Goal: Complete Application Form: Complete application form

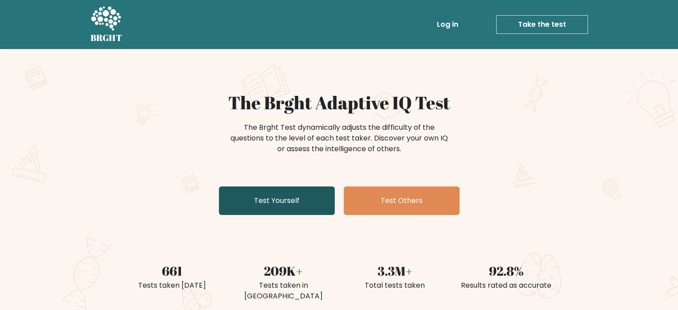
click at [307, 206] on link "Test Yourself" at bounding box center [277, 200] width 116 height 29
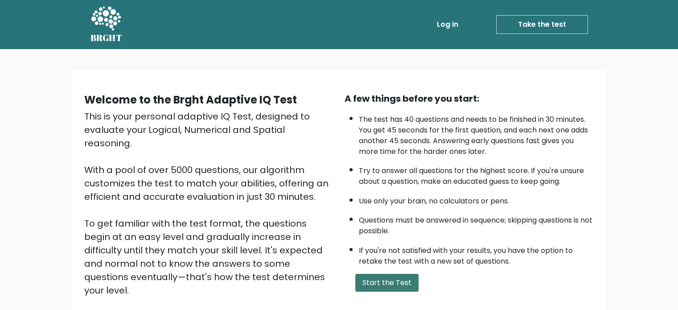
click at [382, 280] on button "Start the Test" at bounding box center [386, 283] width 63 height 18
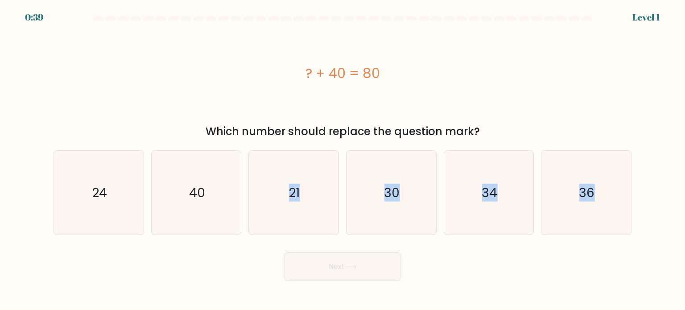
drag, startPoint x: 210, startPoint y: 206, endPoint x: 346, endPoint y: 266, distance: 149.2
click at [346, 266] on form "a." at bounding box center [342, 149] width 685 height 264
click at [219, 217] on icon "40" at bounding box center [196, 193] width 84 height 84
click at [342, 160] on input "b. 40" at bounding box center [342, 157] width 0 height 4
radio input "true"
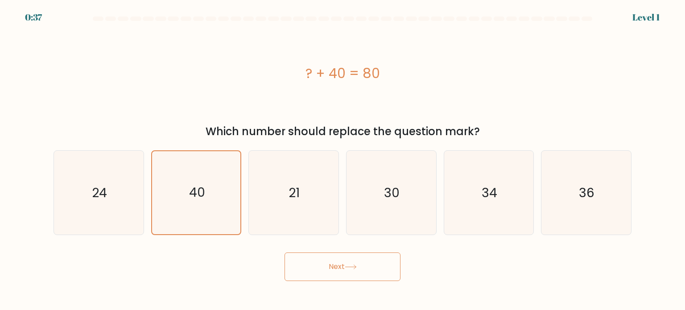
click at [305, 262] on button "Next" at bounding box center [343, 266] width 116 height 29
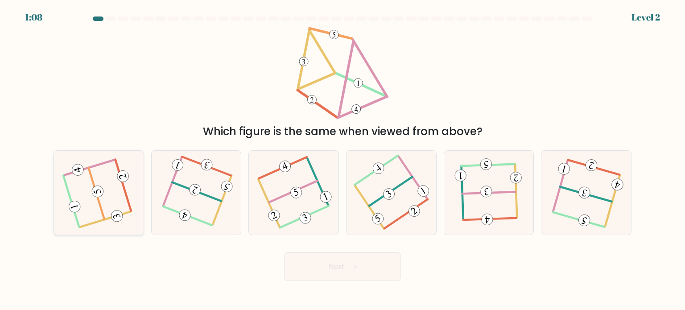
click at [108, 174] on icon at bounding box center [98, 192] width 67 height 67
click at [342, 160] on input "a." at bounding box center [342, 157] width 0 height 4
radio input "true"
click at [330, 263] on button "Next" at bounding box center [343, 266] width 116 height 29
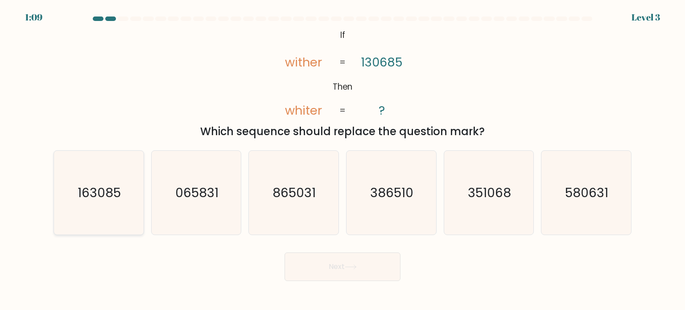
click at [95, 221] on icon "163085" at bounding box center [99, 193] width 84 height 84
click at [342, 160] on input "a. 163085" at bounding box center [342, 157] width 0 height 4
radio input "true"
click at [374, 270] on button "Next" at bounding box center [343, 266] width 116 height 29
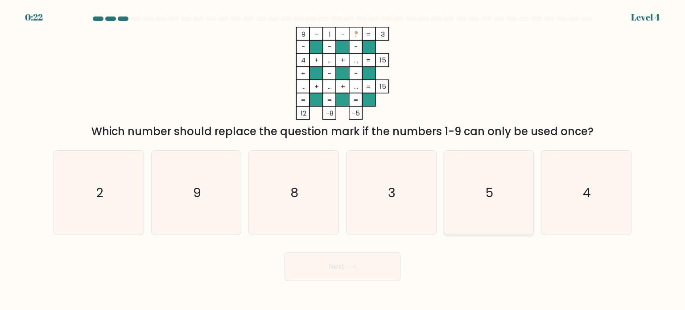
click at [480, 171] on icon "5" at bounding box center [489, 193] width 84 height 84
click at [343, 160] on input "e. 5" at bounding box center [342, 157] width 0 height 4
radio input "true"
click at [369, 261] on button "Next" at bounding box center [343, 266] width 116 height 29
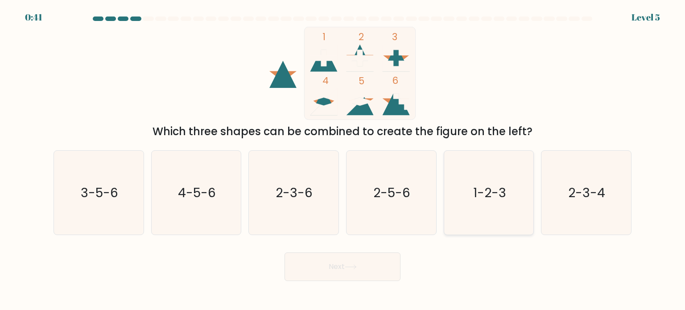
click at [487, 204] on icon "1-2-3" at bounding box center [489, 193] width 84 height 84
click at [343, 160] on input "e. 1-2-3" at bounding box center [342, 157] width 0 height 4
radio input "true"
click at [369, 266] on button "Next" at bounding box center [343, 266] width 116 height 29
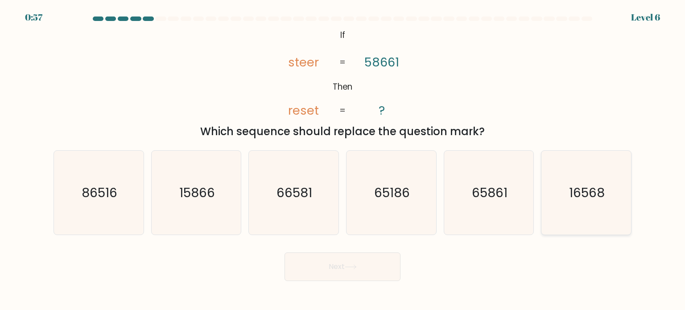
click at [585, 186] on text "16568" at bounding box center [587, 192] width 36 height 18
click at [343, 160] on input "f. 16568" at bounding box center [342, 157] width 0 height 4
radio input "true"
click at [353, 264] on icon at bounding box center [351, 266] width 12 height 5
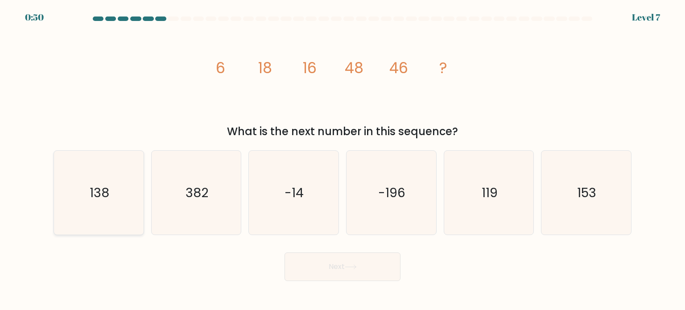
click at [91, 185] on text "138" at bounding box center [100, 192] width 20 height 18
click at [342, 160] on input "a. 138" at bounding box center [342, 157] width 0 height 4
radio input "true"
click at [355, 268] on icon at bounding box center [351, 266] width 12 height 5
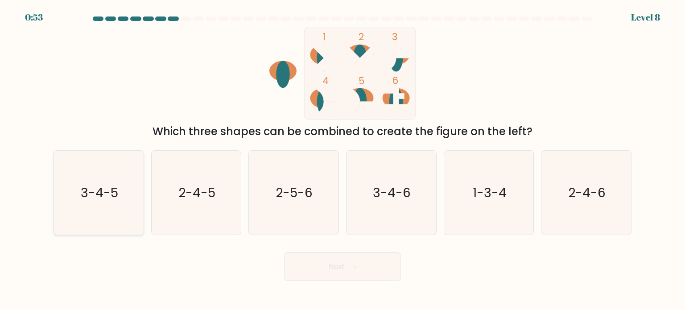
click at [118, 200] on text "3-4-5" at bounding box center [99, 192] width 37 height 18
click at [342, 160] on input "a. 3-4-5" at bounding box center [342, 157] width 0 height 4
radio input "true"
click at [379, 276] on button "Next" at bounding box center [343, 266] width 116 height 29
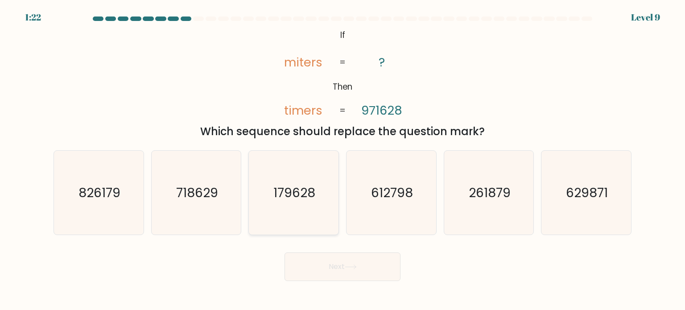
click at [282, 182] on icon "179628" at bounding box center [294, 193] width 84 height 84
click at [342, 160] on input "c. 179628" at bounding box center [342, 157] width 0 height 4
radio input "true"
click at [369, 269] on button "Next" at bounding box center [343, 266] width 116 height 29
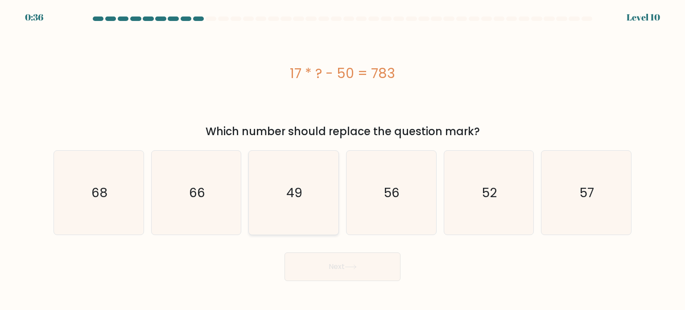
click at [318, 190] on icon "49" at bounding box center [294, 193] width 84 height 84
click at [342, 160] on input "c. 49" at bounding box center [342, 157] width 0 height 4
radio input "true"
click at [367, 273] on button "Next" at bounding box center [343, 266] width 116 height 29
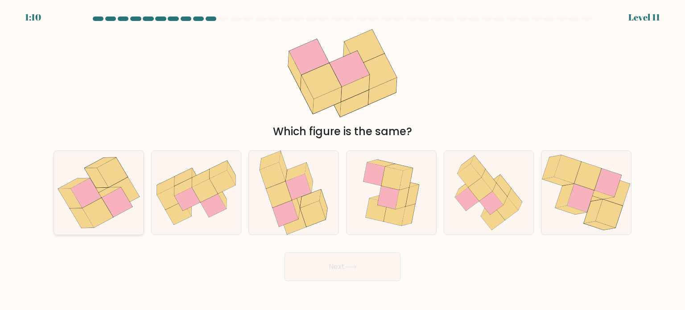
click at [120, 194] on icon at bounding box center [117, 201] width 31 height 29
click at [342, 160] on input "a." at bounding box center [342, 157] width 0 height 4
radio input "true"
click at [378, 269] on button "Next" at bounding box center [343, 266] width 116 height 29
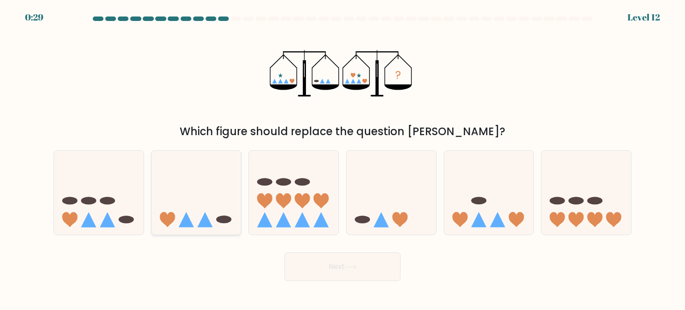
click at [177, 188] on icon at bounding box center [197, 193] width 90 height 74
click at [342, 160] on input "b." at bounding box center [342, 157] width 0 height 4
radio input "true"
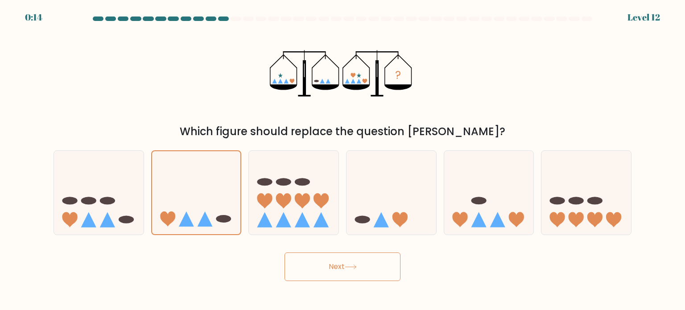
click at [363, 264] on button "Next" at bounding box center [343, 266] width 116 height 29
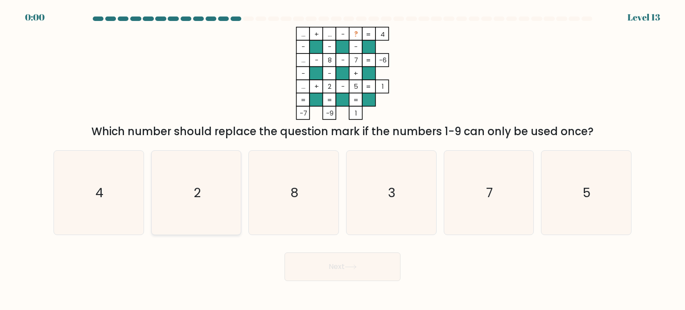
click at [227, 189] on icon "2" at bounding box center [196, 193] width 84 height 84
click at [342, 160] on input "b. 2" at bounding box center [342, 157] width 0 height 4
radio input "true"
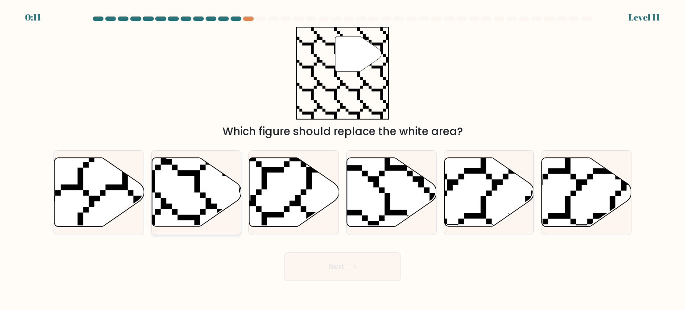
click at [210, 190] on icon at bounding box center [197, 192] width 90 height 69
click at [342, 160] on input "b." at bounding box center [342, 157] width 0 height 4
radio input "true"
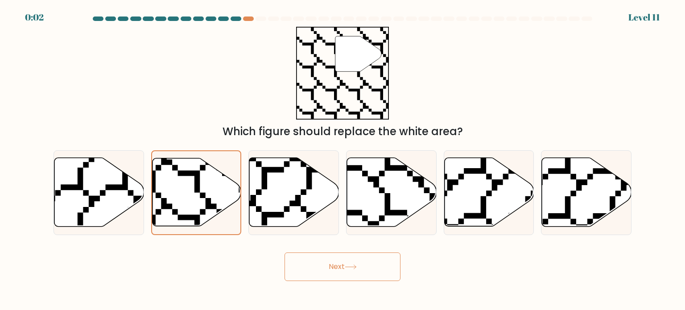
click at [325, 264] on button "Next" at bounding box center [343, 266] width 116 height 29
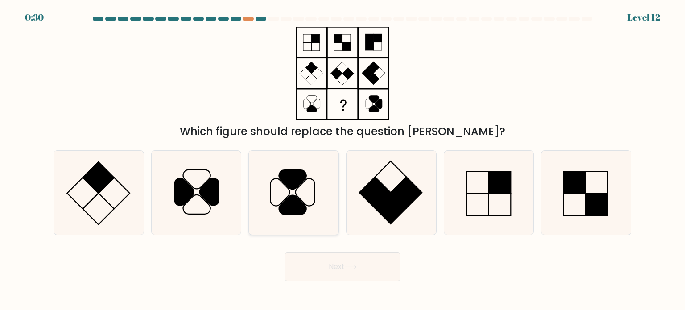
click at [301, 192] on icon at bounding box center [294, 193] width 84 height 84
click at [342, 160] on input "c." at bounding box center [342, 157] width 0 height 4
radio input "true"
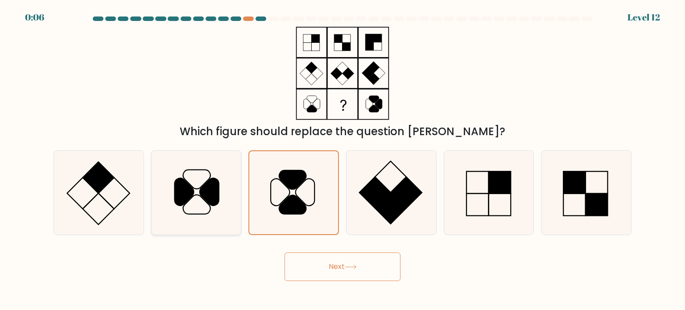
click at [207, 176] on icon at bounding box center [196, 193] width 84 height 84
click at [342, 160] on input "b." at bounding box center [342, 157] width 0 height 4
radio input "true"
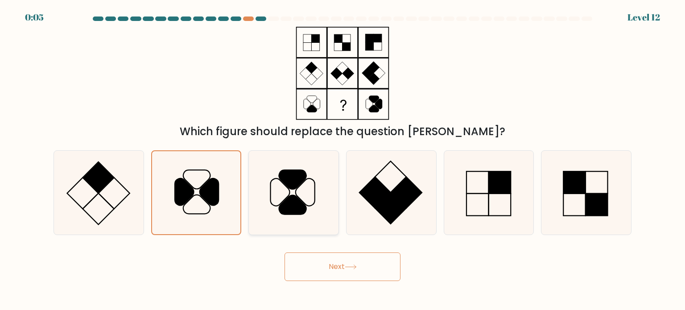
click at [261, 185] on icon at bounding box center [294, 193] width 84 height 84
click at [342, 160] on input "c." at bounding box center [342, 157] width 0 height 4
radio input "true"
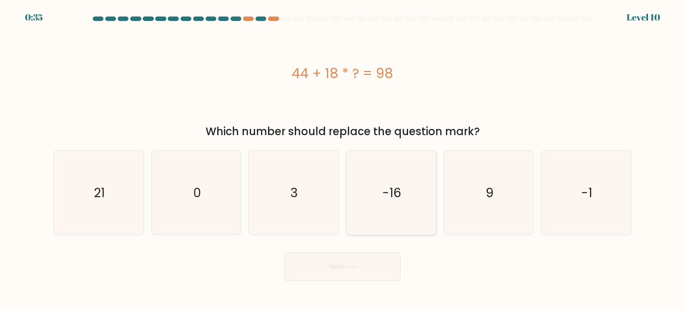
click at [421, 192] on icon "-16" at bounding box center [391, 193] width 84 height 84
click at [343, 160] on input "d. -16" at bounding box center [342, 157] width 0 height 4
radio input "true"
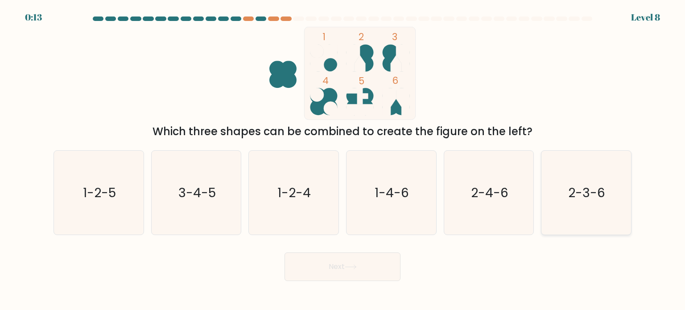
click at [559, 201] on icon "2-3-6" at bounding box center [586, 193] width 84 height 84
click at [343, 160] on input "f. 2-3-6" at bounding box center [342, 157] width 0 height 4
radio input "true"
click at [388, 276] on button "Next" at bounding box center [343, 266] width 116 height 29
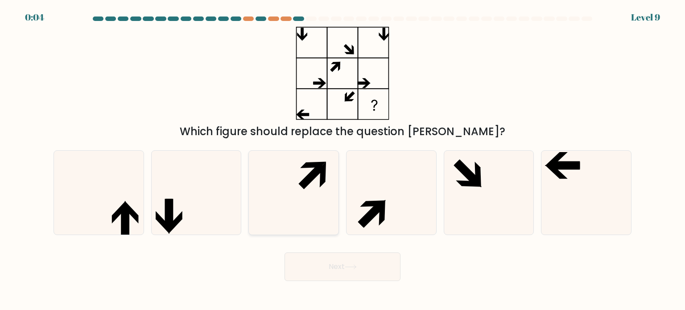
click at [314, 178] on icon at bounding box center [312, 176] width 26 height 26
click at [342, 160] on input "c." at bounding box center [342, 157] width 0 height 4
radio input "true"
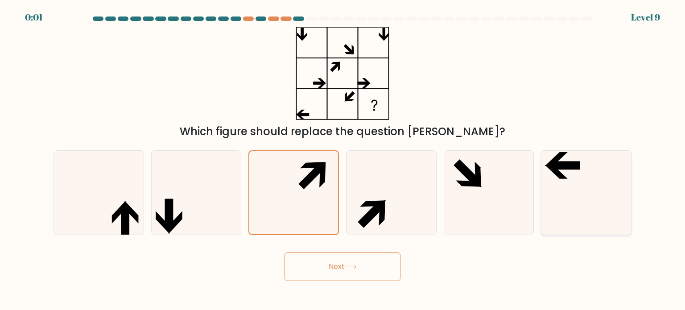
click at [545, 184] on icon at bounding box center [586, 193] width 84 height 84
click at [343, 160] on input "f." at bounding box center [342, 157] width 0 height 4
radio input "true"
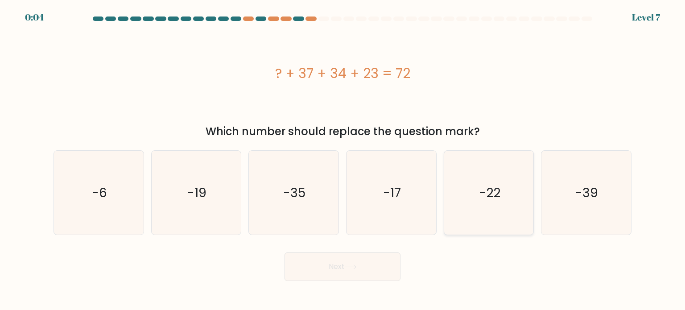
click at [477, 202] on icon "-22" at bounding box center [489, 193] width 84 height 84
click at [343, 160] on input "e. -22" at bounding box center [342, 157] width 0 height 4
radio input "true"
click at [335, 272] on button "Next" at bounding box center [343, 266] width 116 height 29
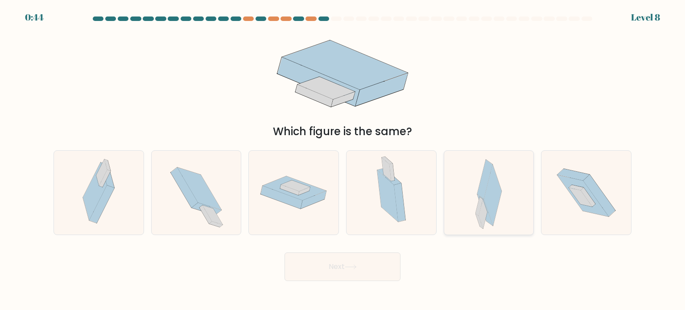
click at [477, 205] on icon at bounding box center [488, 193] width 26 height 84
click at [343, 160] on input "e." at bounding box center [342, 157] width 0 height 4
radio input "true"
click at [374, 274] on button "Next" at bounding box center [343, 266] width 116 height 29
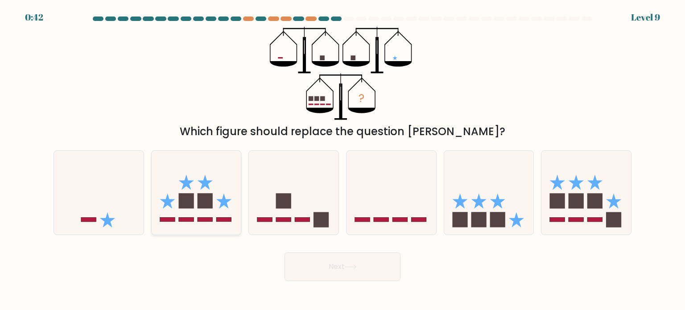
click at [219, 176] on icon at bounding box center [197, 193] width 90 height 74
click at [342, 160] on input "b." at bounding box center [342, 157] width 0 height 4
radio input "true"
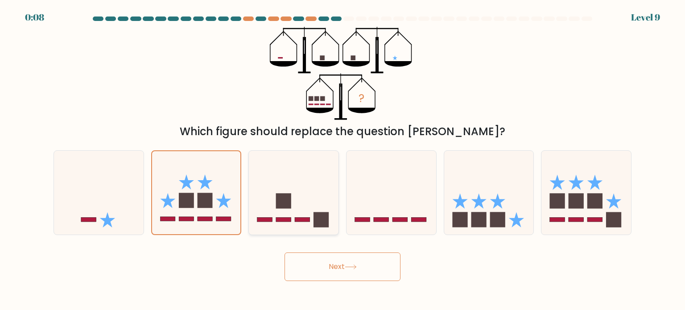
click at [309, 187] on icon at bounding box center [294, 193] width 90 height 74
click at [342, 160] on input "c." at bounding box center [342, 157] width 0 height 4
radio input "true"
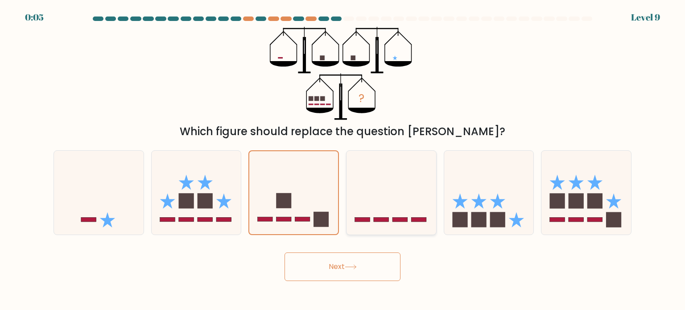
click at [385, 215] on icon at bounding box center [392, 193] width 90 height 74
click at [343, 160] on input "d." at bounding box center [342, 157] width 0 height 4
radio input "true"
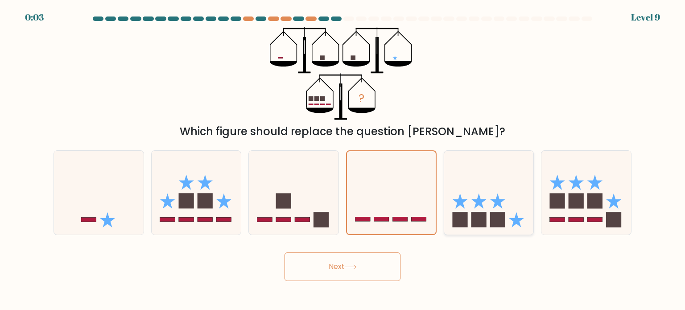
click at [519, 196] on icon at bounding box center [489, 193] width 90 height 74
click at [343, 160] on input "e." at bounding box center [342, 157] width 0 height 4
radio input "true"
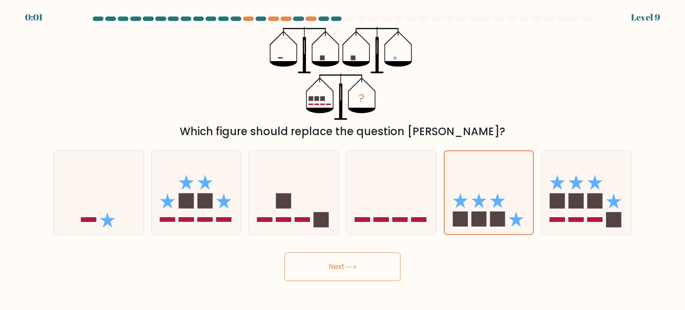
click at [373, 267] on button "Next" at bounding box center [343, 266] width 116 height 29
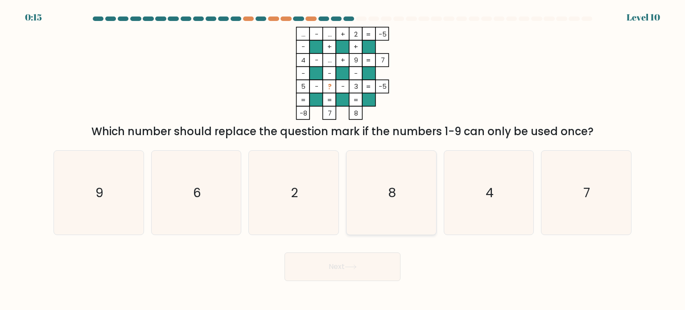
click at [404, 162] on icon "8" at bounding box center [391, 193] width 84 height 84
click at [343, 160] on input "d. 8" at bounding box center [342, 157] width 0 height 4
radio input "true"
click at [591, 192] on icon "7" at bounding box center [586, 193] width 84 height 84
click at [343, 160] on input "f. 7" at bounding box center [342, 157] width 0 height 4
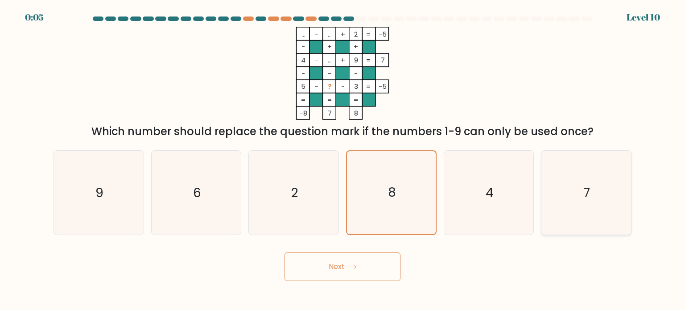
radio input "true"
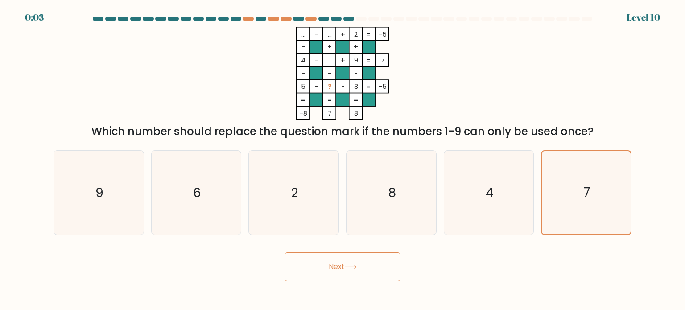
click at [341, 269] on button "Next" at bounding box center [343, 266] width 116 height 29
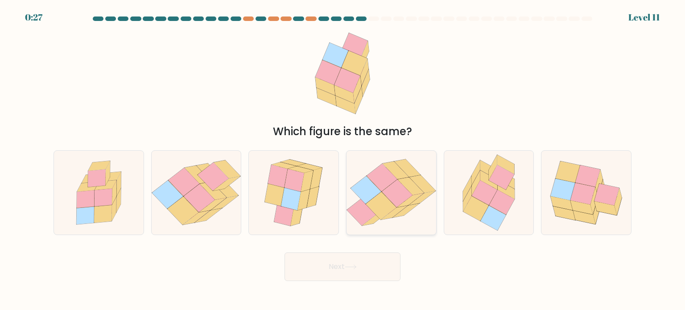
click at [400, 186] on icon at bounding box center [397, 194] width 31 height 28
click at [343, 160] on input "d." at bounding box center [342, 157] width 0 height 4
radio input "true"
click at [306, 206] on icon at bounding box center [304, 199] width 12 height 21
click at [342, 160] on input "c." at bounding box center [342, 157] width 0 height 4
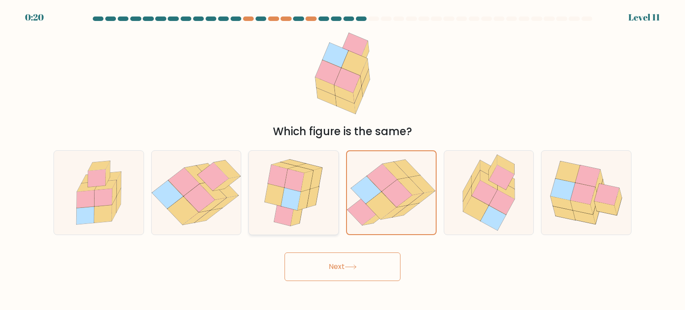
radio input "true"
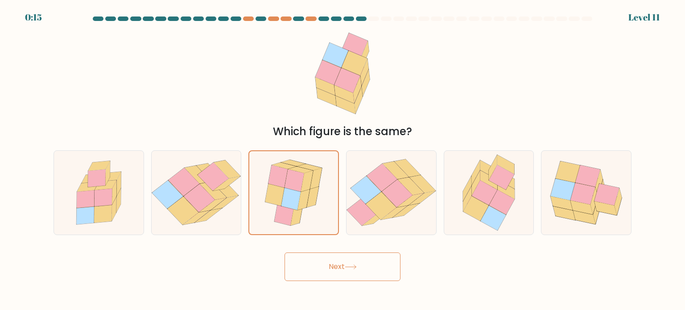
click at [348, 265] on icon at bounding box center [351, 266] width 12 height 5
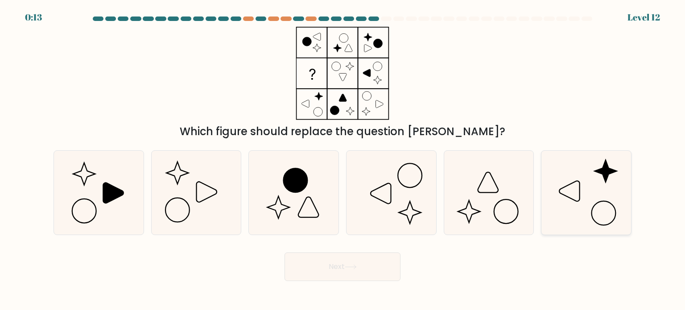
click at [567, 187] on icon at bounding box center [586, 193] width 84 height 84
click at [343, 160] on input "f." at bounding box center [342, 157] width 0 height 4
radio input "true"
click at [112, 189] on icon at bounding box center [113, 192] width 21 height 21
click at [342, 160] on input "a." at bounding box center [342, 157] width 0 height 4
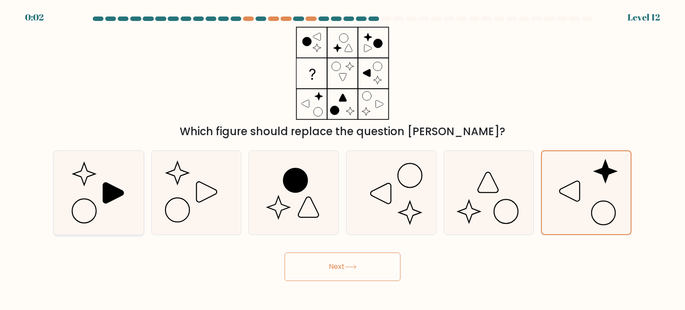
radio input "true"
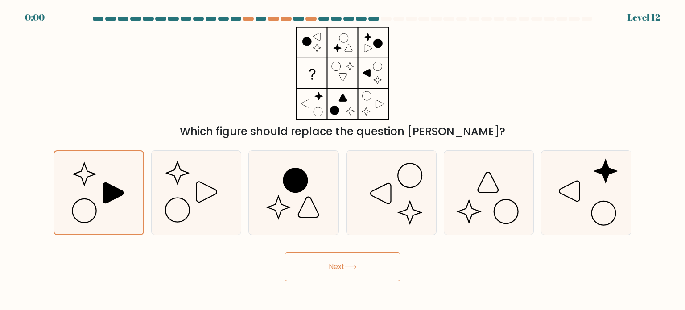
click at [366, 272] on button "Next" at bounding box center [343, 266] width 116 height 29
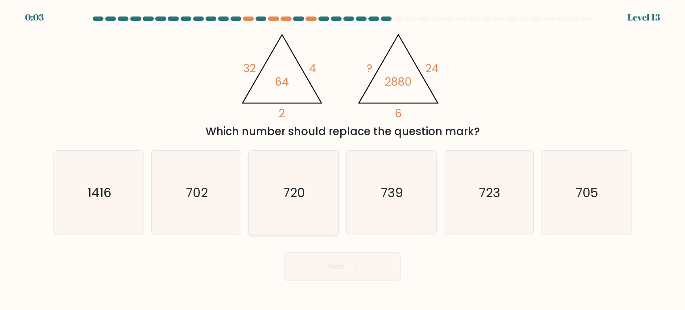
click at [309, 195] on icon "720" at bounding box center [294, 193] width 84 height 84
click at [342, 160] on input "c. 720" at bounding box center [342, 157] width 0 height 4
radio input "true"
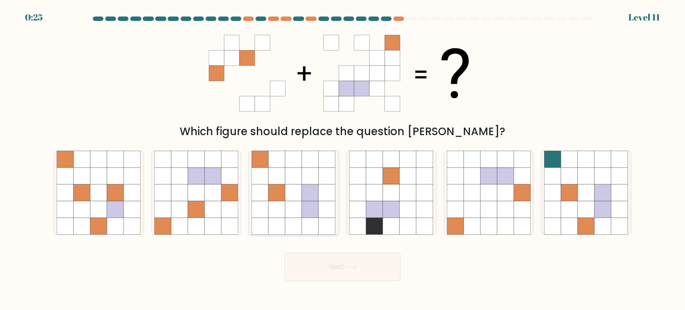
click at [303, 197] on icon at bounding box center [310, 192] width 17 height 17
click at [342, 160] on input "c." at bounding box center [342, 157] width 0 height 4
radio input "true"
click at [231, 220] on icon at bounding box center [229, 226] width 17 height 17
click at [342, 160] on input "b." at bounding box center [342, 157] width 0 height 4
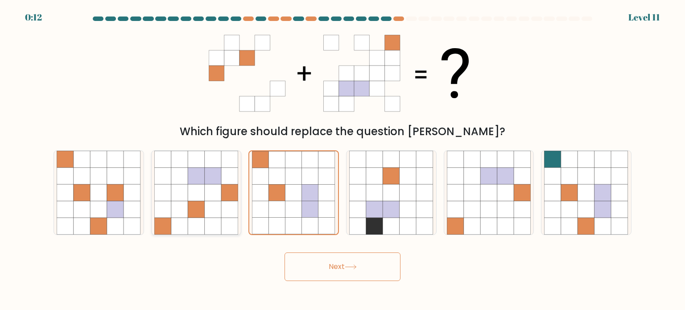
radio input "true"
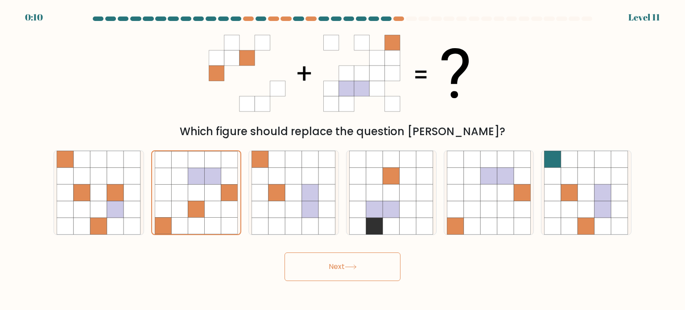
drag, startPoint x: 231, startPoint y: 220, endPoint x: 338, endPoint y: 258, distance: 113.7
click at [338, 258] on form at bounding box center [342, 149] width 685 height 264
click at [338, 258] on button "Next" at bounding box center [343, 266] width 116 height 29
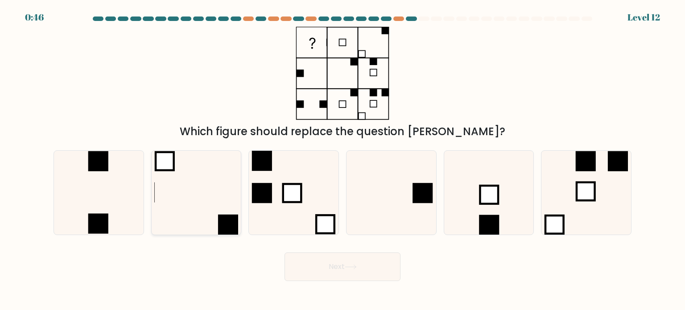
click at [192, 185] on icon at bounding box center [196, 193] width 84 height 84
click at [342, 160] on input "b." at bounding box center [342, 157] width 0 height 4
radio input "true"
click at [310, 262] on button "Next" at bounding box center [343, 266] width 116 height 29
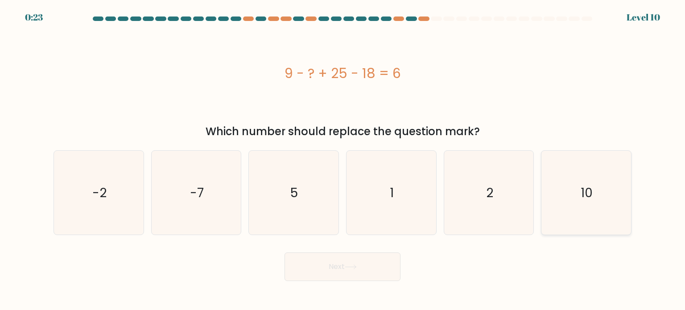
click at [592, 184] on text "10" at bounding box center [587, 192] width 12 height 18
click at [343, 160] on input "f. 10" at bounding box center [342, 157] width 0 height 4
radio input "true"
click at [388, 262] on button "Next" at bounding box center [343, 266] width 116 height 29
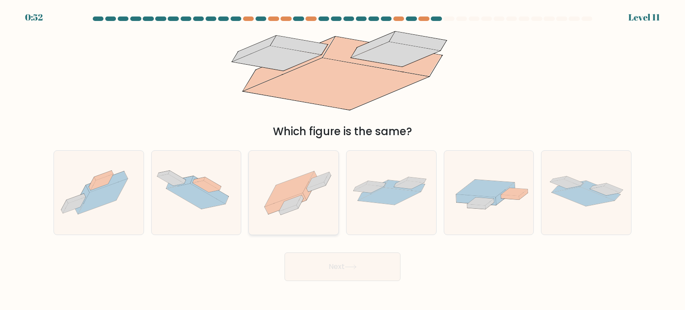
click at [321, 170] on icon at bounding box center [294, 192] width 90 height 67
click at [342, 160] on input "c." at bounding box center [342, 157] width 0 height 4
radio input "true"
click at [359, 276] on button "Next" at bounding box center [343, 266] width 116 height 29
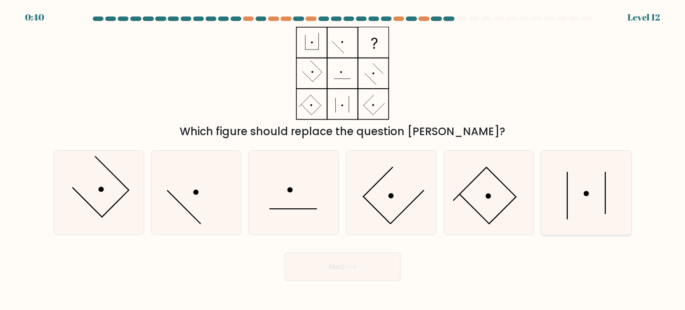
click at [574, 198] on icon at bounding box center [586, 193] width 84 height 84
click at [343, 160] on input "f." at bounding box center [342, 157] width 0 height 4
radio input "true"
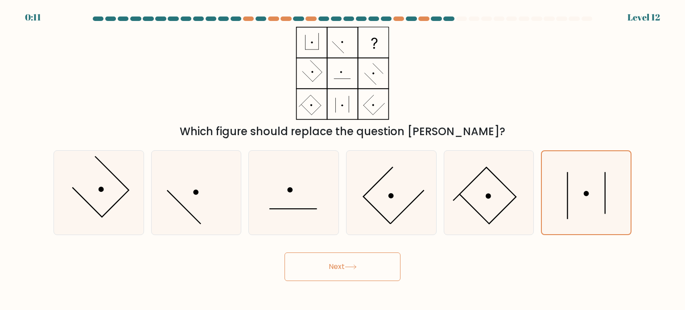
click at [364, 265] on button "Next" at bounding box center [343, 266] width 116 height 29
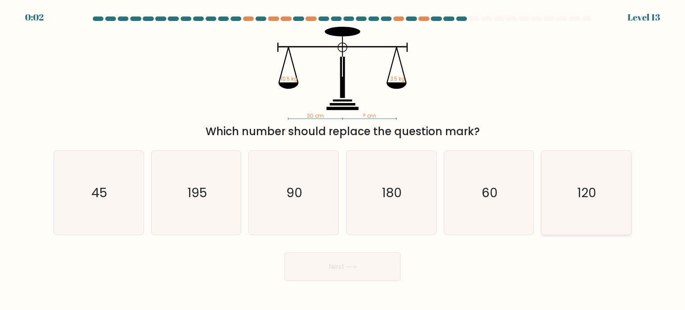
click at [582, 186] on text "120" at bounding box center [587, 192] width 19 height 18
click at [343, 160] on input "f. 120" at bounding box center [342, 157] width 0 height 4
radio input "true"
click at [390, 265] on button "Next" at bounding box center [343, 266] width 116 height 29
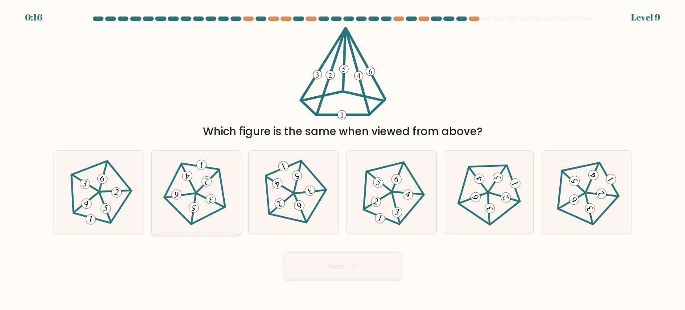
click at [202, 169] on 753 at bounding box center [201, 164] width 11 height 11
click at [342, 160] on input "b." at bounding box center [342, 157] width 0 height 4
radio input "true"
click at [380, 258] on button "Next" at bounding box center [343, 266] width 116 height 29
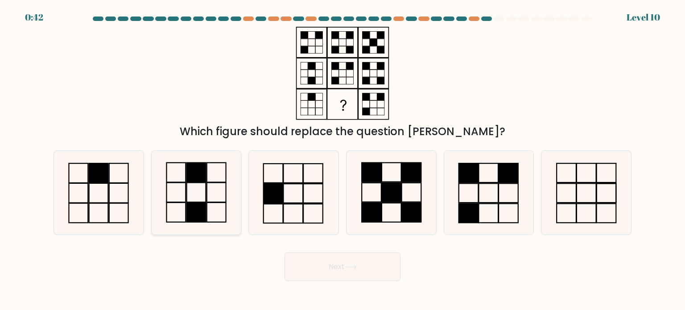
click at [196, 194] on icon at bounding box center [196, 193] width 84 height 84
click at [342, 160] on input "b." at bounding box center [342, 157] width 0 height 4
radio input "true"
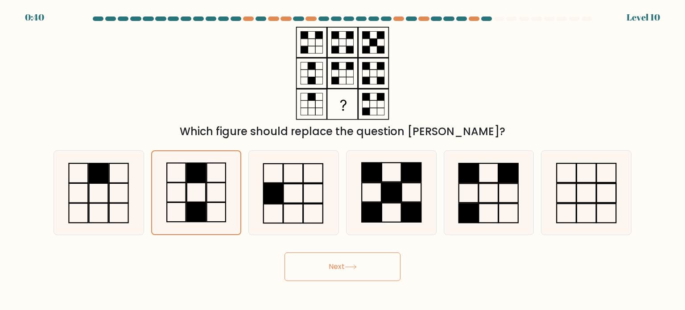
click at [359, 266] on button "Next" at bounding box center [343, 266] width 116 height 29
click at [375, 268] on button "Next" at bounding box center [343, 266] width 116 height 29
click at [201, 196] on icon at bounding box center [196, 192] width 83 height 83
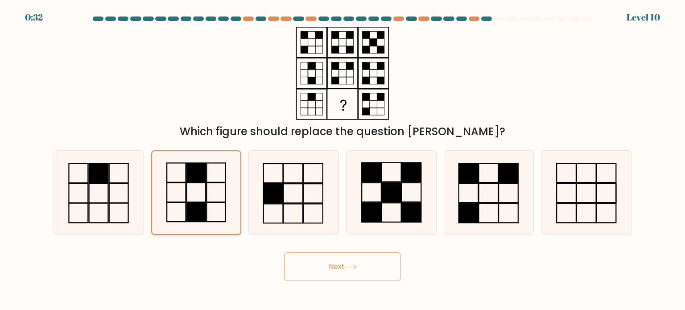
click at [342, 160] on input "b." at bounding box center [342, 157] width 0 height 4
click at [336, 268] on button "Next" at bounding box center [343, 266] width 116 height 29
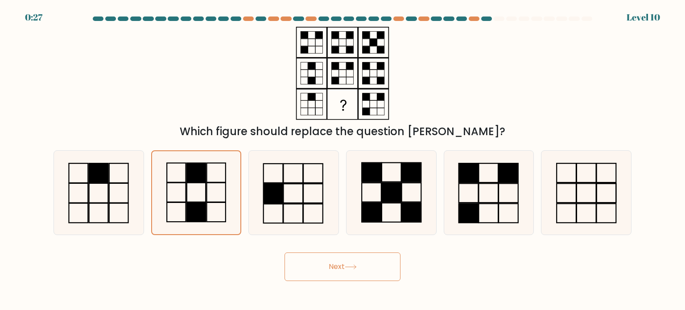
click at [336, 268] on button "Next" at bounding box center [343, 266] width 116 height 29
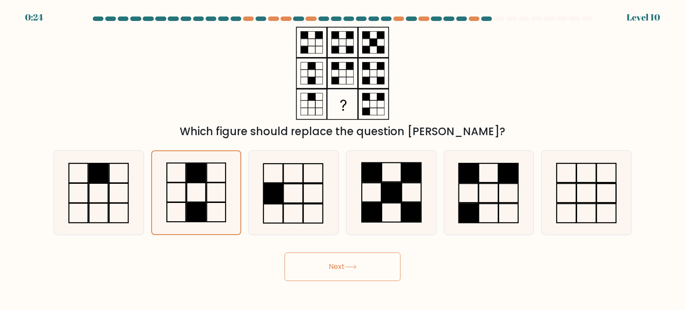
click at [336, 268] on button "Next" at bounding box center [343, 266] width 116 height 29
click at [272, 205] on icon at bounding box center [294, 193] width 84 height 84
click at [342, 160] on input "c." at bounding box center [342, 157] width 0 height 4
radio input "true"
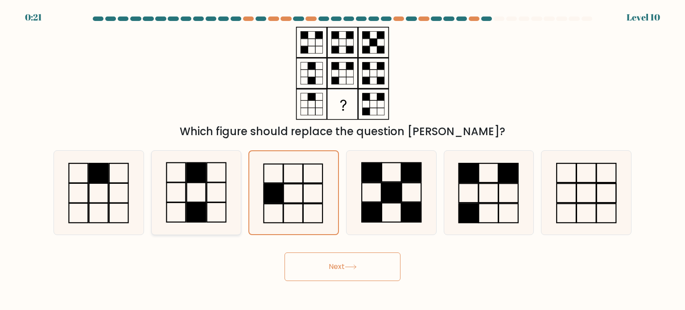
click at [230, 193] on icon at bounding box center [196, 193] width 84 height 84
click at [342, 160] on input "b." at bounding box center [342, 157] width 0 height 4
radio input "true"
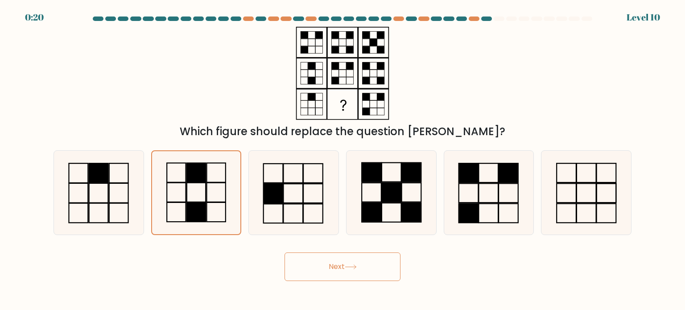
click at [344, 267] on button "Next" at bounding box center [343, 266] width 116 height 29
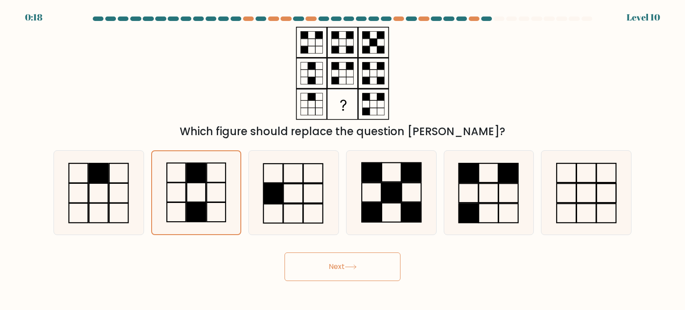
click at [344, 267] on button "Next" at bounding box center [343, 266] width 116 height 29
click at [341, 108] on rect at bounding box center [342, 104] width 29 height 29
click at [190, 175] on rect at bounding box center [196, 172] width 19 height 19
click at [342, 160] on input "b." at bounding box center [342, 157] width 0 height 4
click at [190, 175] on rect at bounding box center [196, 172] width 19 height 19
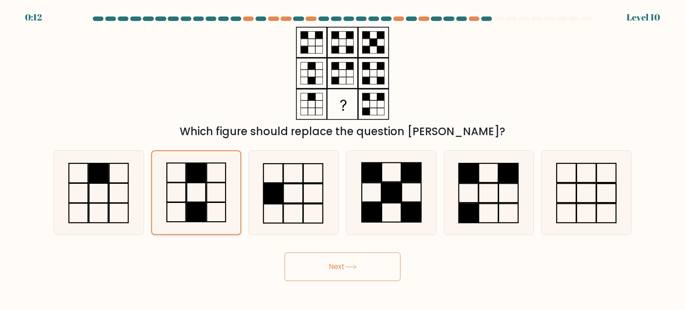
click at [342, 160] on input "b." at bounding box center [342, 157] width 0 height 4
click at [190, 175] on rect at bounding box center [196, 172] width 19 height 19
click at [342, 160] on input "b." at bounding box center [342, 157] width 0 height 4
click at [190, 175] on rect at bounding box center [196, 172] width 19 height 19
click at [342, 160] on input "b." at bounding box center [342, 157] width 0 height 4
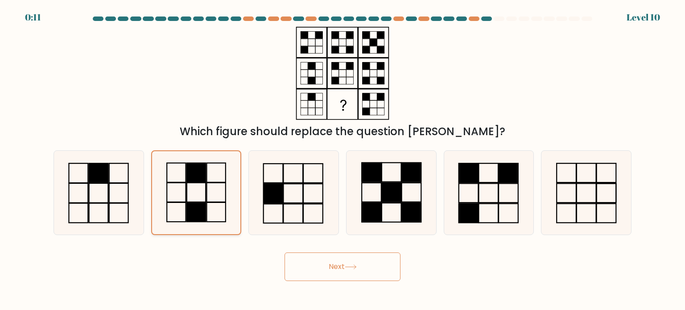
click at [190, 175] on rect at bounding box center [196, 172] width 19 height 19
click at [342, 160] on input "b." at bounding box center [342, 157] width 0 height 4
click at [190, 175] on rect at bounding box center [196, 172] width 19 height 19
click at [342, 160] on input "b." at bounding box center [342, 157] width 0 height 4
click at [190, 175] on rect at bounding box center [196, 172] width 19 height 19
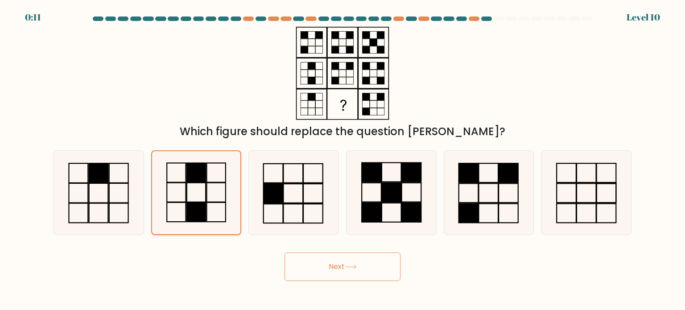
click at [342, 160] on input "b." at bounding box center [342, 157] width 0 height 4
click at [190, 175] on rect at bounding box center [196, 172] width 19 height 19
click at [342, 160] on input "b." at bounding box center [342, 157] width 0 height 4
click at [190, 175] on rect at bounding box center [196, 172] width 19 height 19
click at [342, 160] on input "b." at bounding box center [342, 157] width 0 height 4
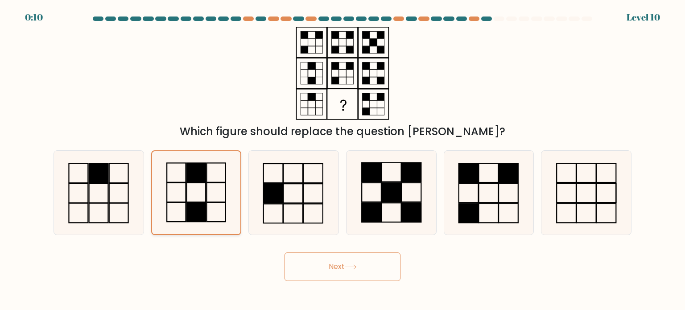
click at [190, 175] on rect at bounding box center [196, 172] width 19 height 19
click at [342, 160] on input "b." at bounding box center [342, 157] width 0 height 4
click at [190, 175] on rect at bounding box center [196, 172] width 19 height 19
click at [342, 160] on input "b." at bounding box center [342, 157] width 0 height 4
click at [190, 175] on rect at bounding box center [196, 172] width 19 height 19
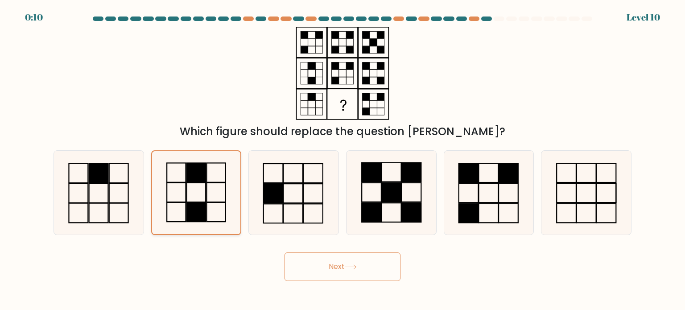
click at [342, 160] on input "b." at bounding box center [342, 157] width 0 height 4
click at [190, 175] on rect at bounding box center [196, 172] width 19 height 19
click at [342, 160] on input "b." at bounding box center [342, 157] width 0 height 4
click at [335, 257] on button "Next" at bounding box center [343, 266] width 116 height 29
click at [338, 265] on button "Next" at bounding box center [343, 266] width 116 height 29
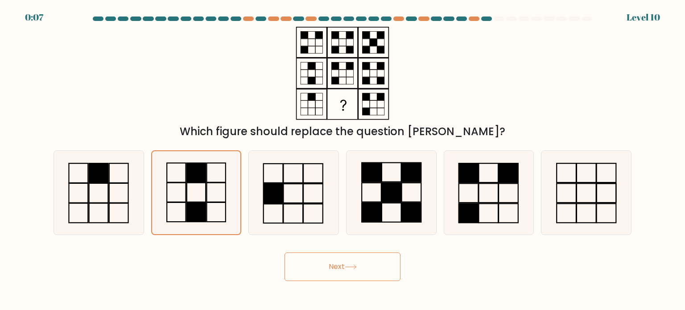
click at [338, 265] on button "Next" at bounding box center [343, 266] width 116 height 29
click at [355, 266] on icon at bounding box center [351, 266] width 12 height 5
click at [173, 194] on icon at bounding box center [196, 192] width 83 height 83
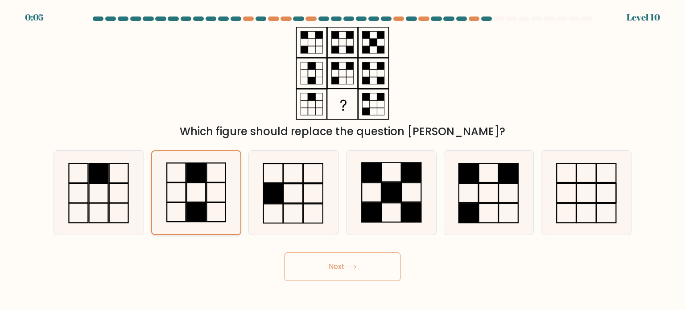
click at [342, 160] on input "b." at bounding box center [342, 157] width 0 height 4
click at [173, 194] on icon at bounding box center [196, 192] width 83 height 83
click at [342, 160] on input "b." at bounding box center [342, 157] width 0 height 4
click at [173, 194] on icon at bounding box center [196, 192] width 83 height 83
click at [342, 160] on input "b." at bounding box center [342, 157] width 0 height 4
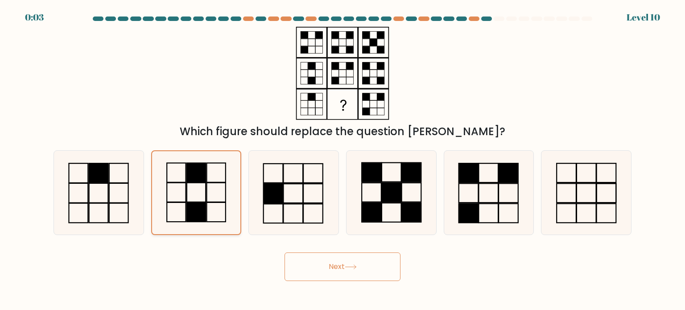
click at [173, 194] on icon at bounding box center [196, 192] width 83 height 83
click at [342, 160] on input "b." at bounding box center [342, 157] width 0 height 4
click at [173, 194] on icon at bounding box center [196, 192] width 83 height 83
click at [342, 160] on input "b." at bounding box center [342, 157] width 0 height 4
click at [336, 269] on button "Next" at bounding box center [343, 266] width 116 height 29
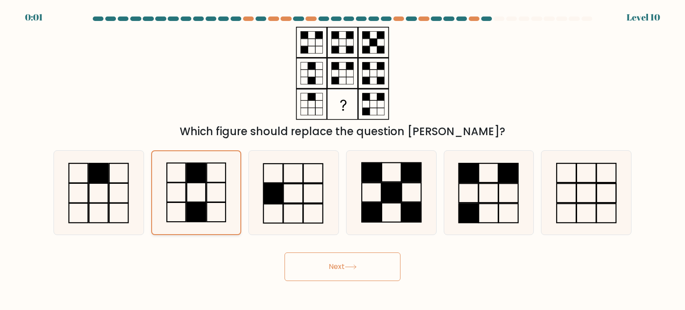
click at [190, 204] on rect at bounding box center [196, 211] width 19 height 19
click at [342, 160] on input "b." at bounding box center [342, 157] width 0 height 4
click at [360, 265] on button "Next" at bounding box center [343, 266] width 116 height 29
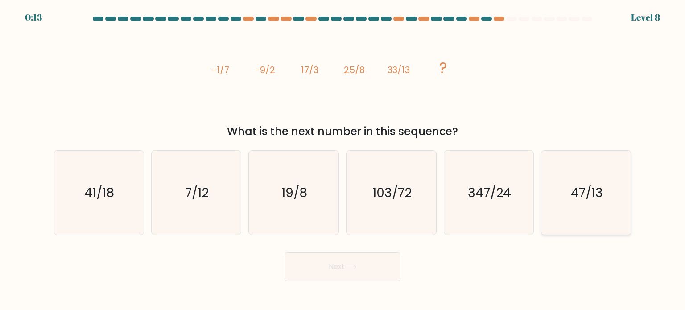
click at [563, 187] on icon "47/13" at bounding box center [586, 193] width 84 height 84
click at [343, 160] on input "f. 47/13" at bounding box center [342, 157] width 0 height 4
radio input "true"
click at [367, 272] on button "Next" at bounding box center [343, 266] width 116 height 29
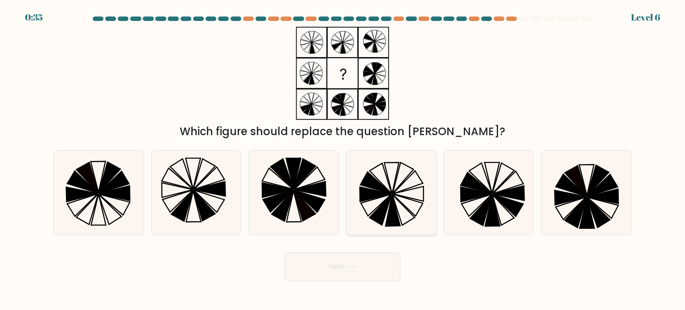
click at [392, 215] on icon at bounding box center [393, 210] width 15 height 32
click at [343, 160] on input "d." at bounding box center [342, 157] width 0 height 4
radio input "true"
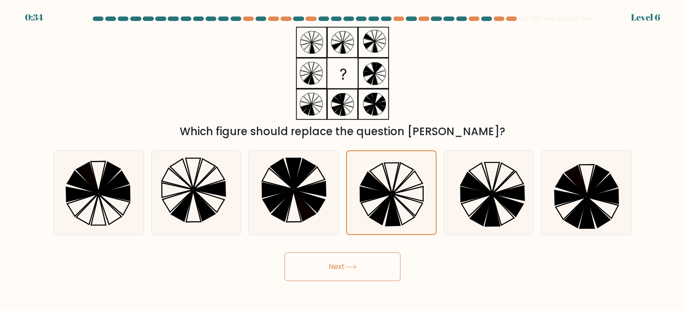
click at [371, 273] on button "Next" at bounding box center [343, 266] width 116 height 29
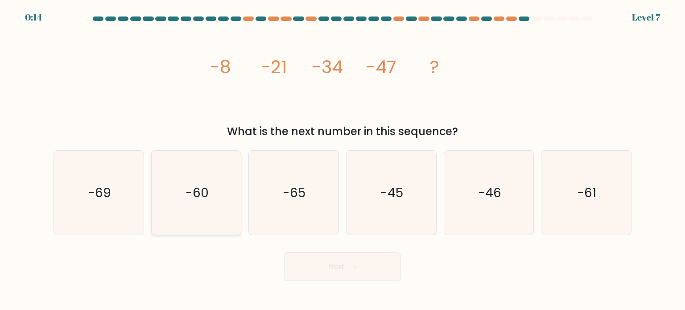
click at [202, 180] on icon "-60" at bounding box center [196, 193] width 84 height 84
click at [342, 160] on input "b. -60" at bounding box center [342, 157] width 0 height 4
radio input "true"
click at [338, 271] on button "Next" at bounding box center [343, 266] width 116 height 29
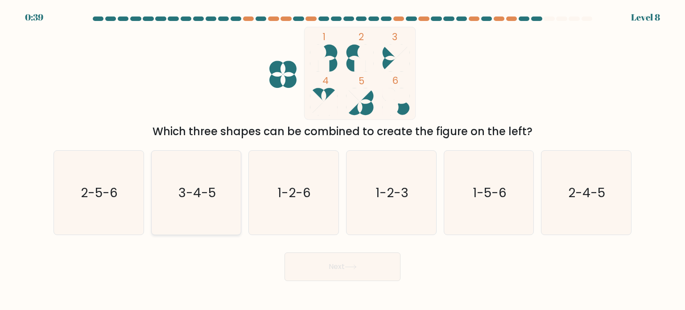
click at [200, 199] on text "3-4-5" at bounding box center [196, 192] width 37 height 18
click at [342, 160] on input "b. 3-4-5" at bounding box center [342, 157] width 0 height 4
radio input "true"
click at [301, 258] on button "Next" at bounding box center [343, 266] width 116 height 29
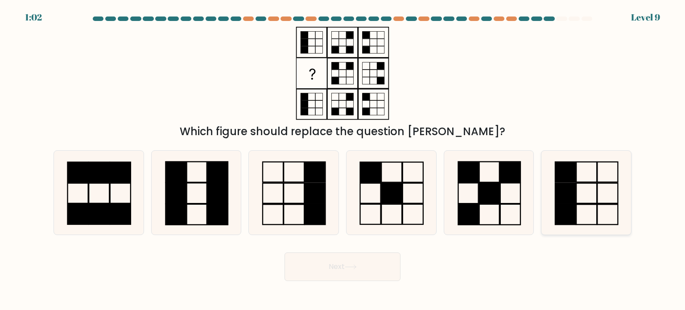
click at [592, 176] on icon at bounding box center [586, 193] width 84 height 84
click at [343, 160] on input "f." at bounding box center [342, 157] width 0 height 4
radio input "true"
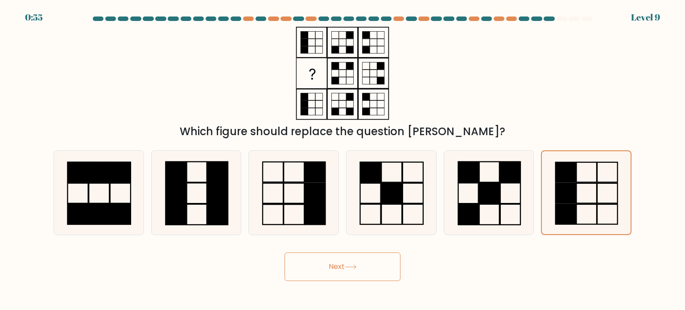
click at [360, 262] on button "Next" at bounding box center [343, 266] width 116 height 29
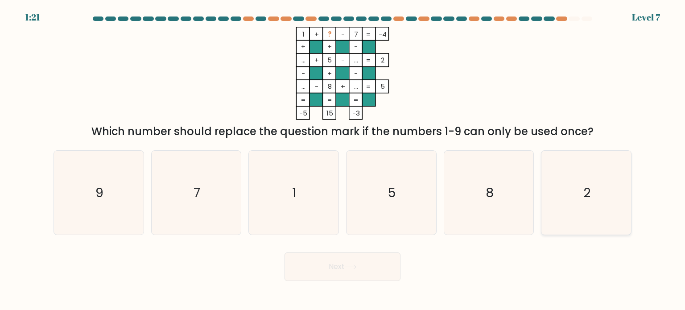
click at [584, 181] on icon "2" at bounding box center [586, 193] width 84 height 84
click at [343, 160] on input "f. 2" at bounding box center [342, 157] width 0 height 4
radio input "true"
click at [402, 263] on div "Next" at bounding box center [342, 263] width 589 height 35
click at [379, 264] on button "Next" at bounding box center [343, 266] width 116 height 29
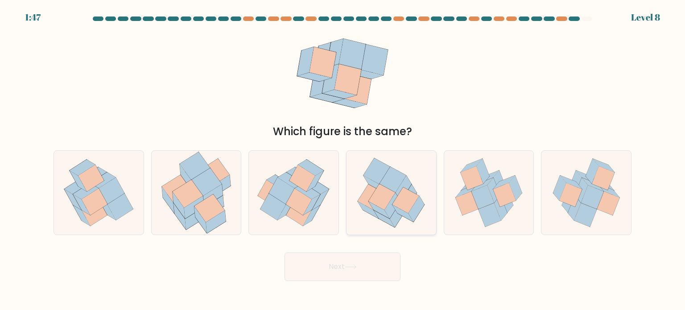
click at [363, 194] on icon at bounding box center [371, 197] width 27 height 26
click at [343, 160] on input "d." at bounding box center [342, 157] width 0 height 4
radio input "true"
click at [107, 197] on icon at bounding box center [112, 190] width 26 height 27
click at [342, 160] on input "a." at bounding box center [342, 157] width 0 height 4
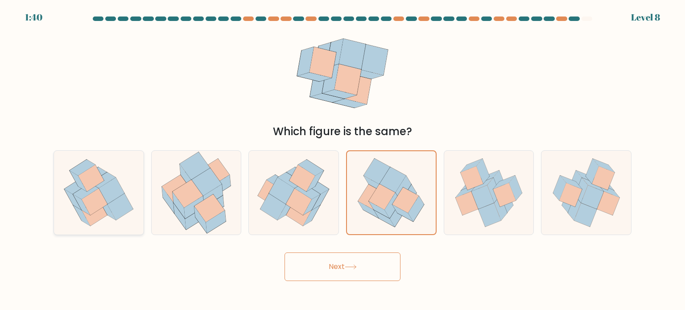
radio input "true"
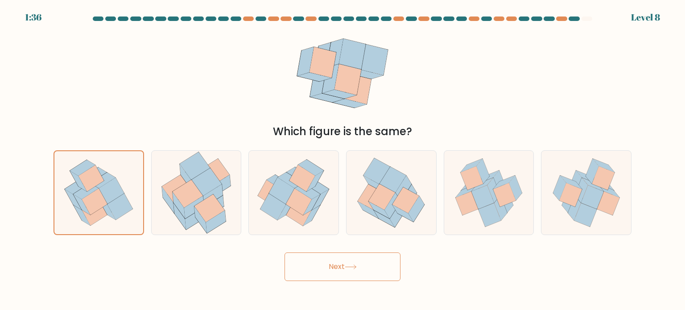
click at [365, 265] on button "Next" at bounding box center [343, 266] width 116 height 29
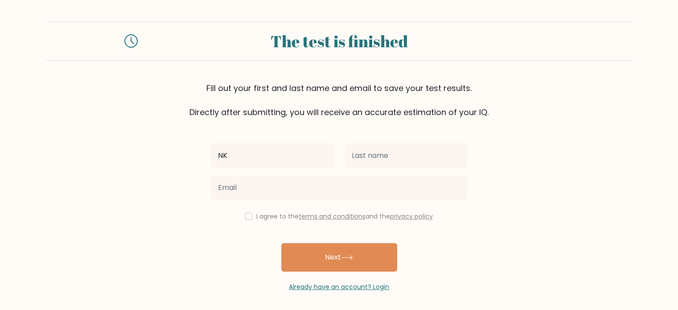
type input "NK"
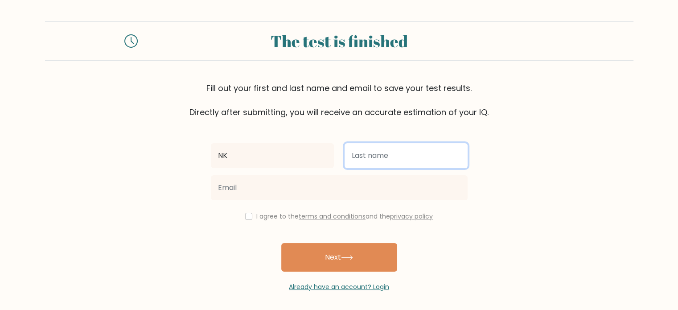
click at [379, 157] on input "text" at bounding box center [406, 155] width 123 height 25
type input "Dragon"
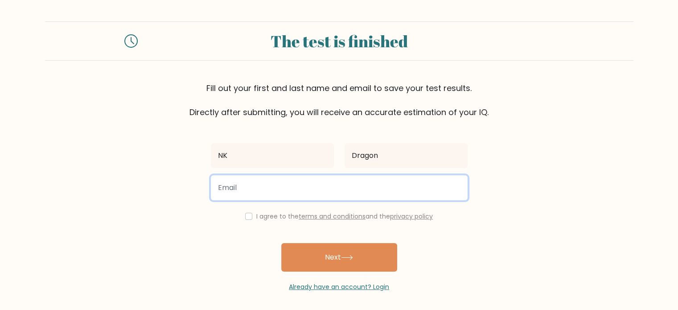
click at [312, 190] on input "email" at bounding box center [339, 187] width 257 height 25
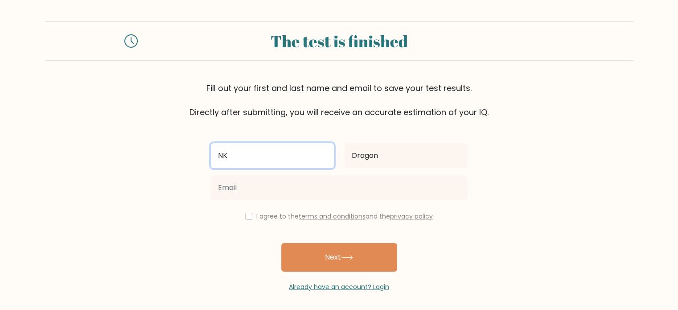
click at [265, 161] on input "NK" at bounding box center [272, 155] width 123 height 25
type input "NKG"
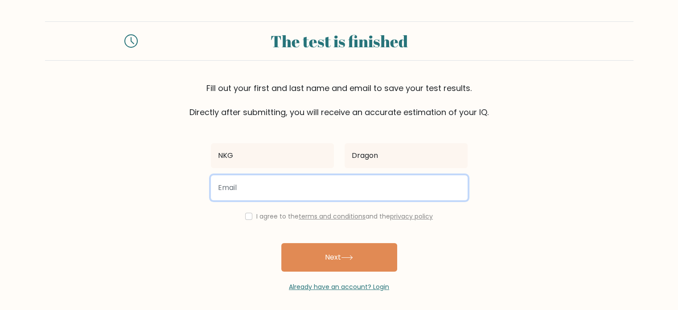
click at [264, 198] on input "email" at bounding box center [339, 187] width 257 height 25
type input "[PERSON_NAME][EMAIL_ADDRESS][PERSON_NAME][DOMAIN_NAME]"
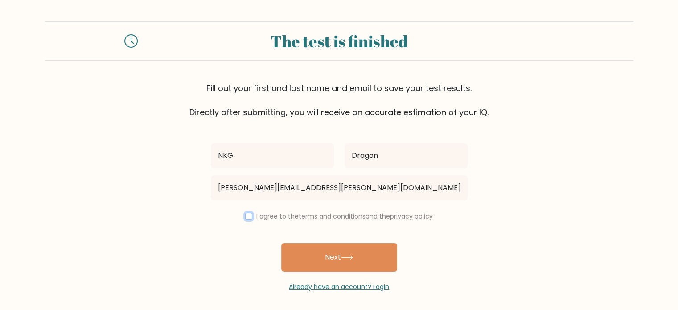
click at [246, 215] on input "checkbox" at bounding box center [248, 216] width 7 height 7
checkbox input "true"
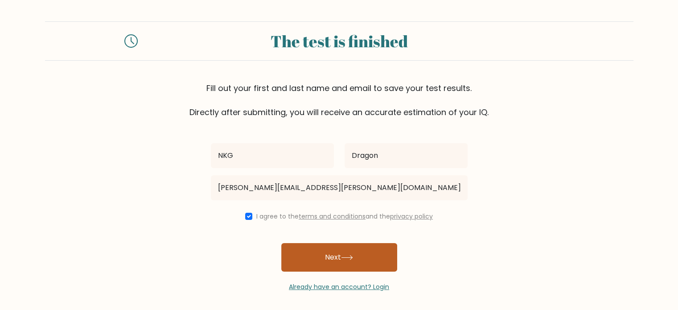
click at [319, 252] on button "Next" at bounding box center [339, 257] width 116 height 29
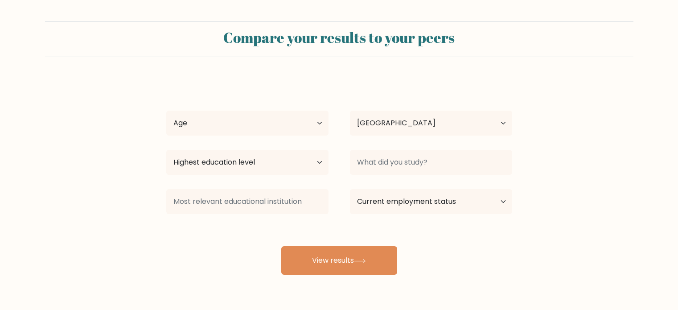
select select "PH"
click at [300, 110] on div "Age Under [DEMOGRAPHIC_DATA] [DEMOGRAPHIC_DATA] [DEMOGRAPHIC_DATA] [DEMOGRAPHIC…" at bounding box center [248, 123] width 184 height 32
click at [308, 122] on select "Age Under [DEMOGRAPHIC_DATA] [DEMOGRAPHIC_DATA] [DEMOGRAPHIC_DATA] [DEMOGRAPHIC…" at bounding box center [247, 123] width 162 height 25
select select "18_24"
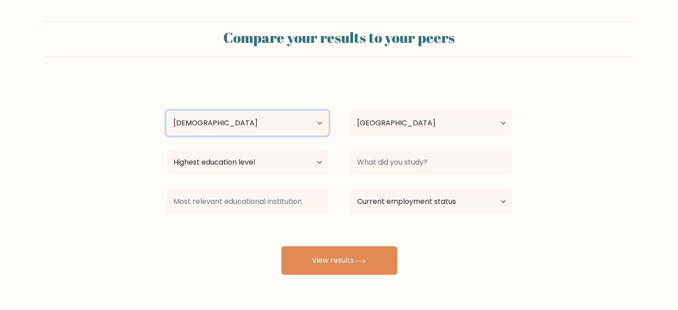
click at [166, 111] on select "Age Under [DEMOGRAPHIC_DATA] [DEMOGRAPHIC_DATA] [DEMOGRAPHIC_DATA] [DEMOGRAPHIC…" at bounding box center [247, 123] width 162 height 25
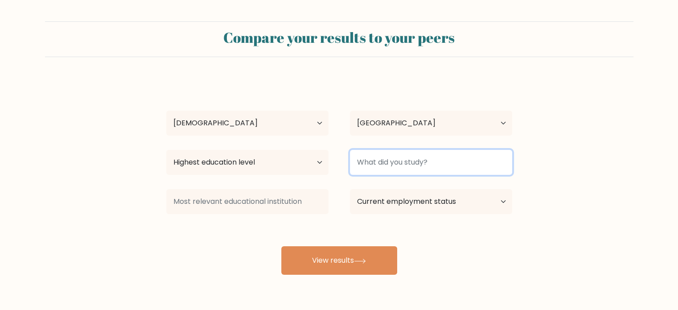
click at [380, 162] on input at bounding box center [431, 162] width 162 height 25
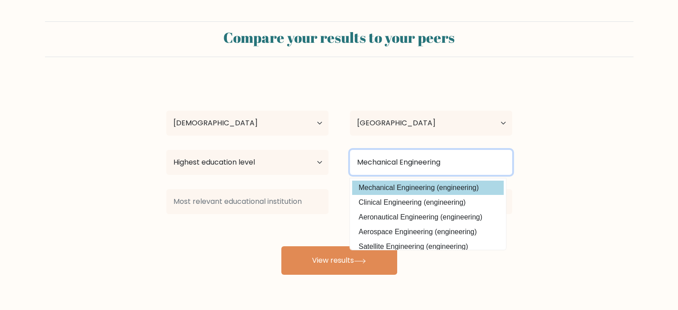
type input "Mechanical Engineering"
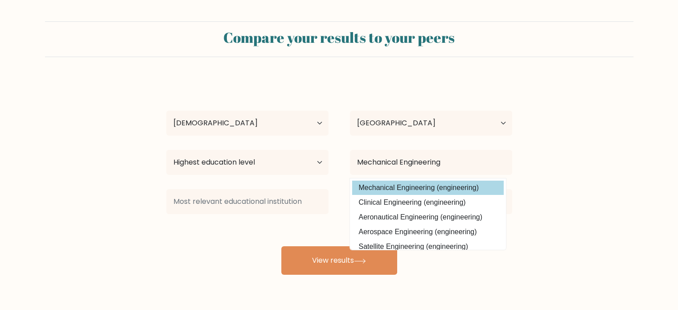
click at [384, 187] on div "NKG Dragon Age Under [DEMOGRAPHIC_DATA] [DEMOGRAPHIC_DATA] [DEMOGRAPHIC_DATA] […" at bounding box center [339, 176] width 357 height 196
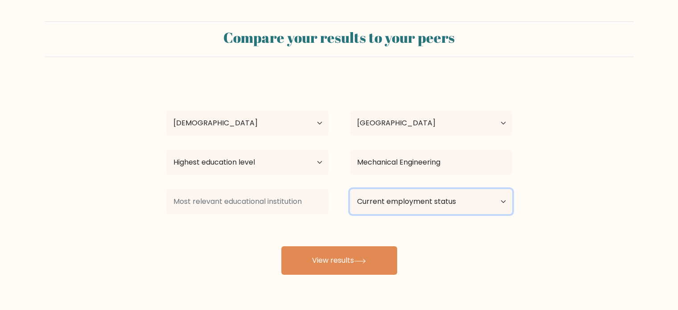
click at [373, 203] on select "Current employment status Employed Student Retired Other / prefer not to answer" at bounding box center [431, 201] width 162 height 25
select select "other"
click at [350, 189] on select "Current employment status Employed Student Retired Other / prefer not to answer" at bounding box center [431, 201] width 162 height 25
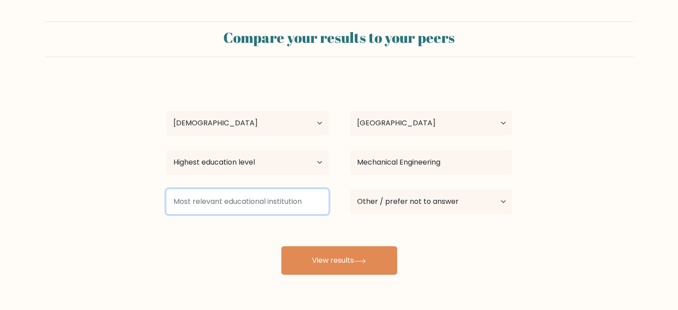
click at [260, 198] on input at bounding box center [247, 201] width 162 height 25
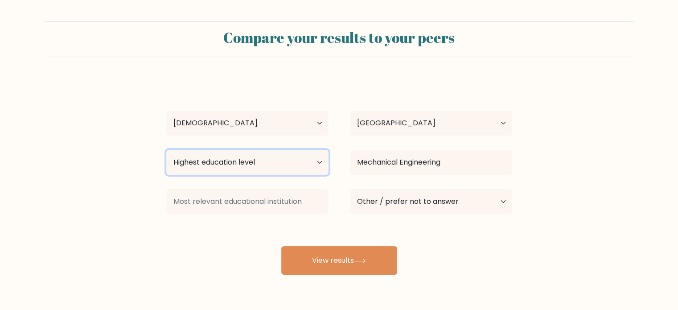
click at [312, 157] on select "Highest education level No schooling Primary Lower Secondary Upper Secondary Oc…" at bounding box center [247, 162] width 162 height 25
select select "bachelors_degree"
click at [166, 150] on select "Highest education level No schooling Primary Lower Secondary Upper Secondary Oc…" at bounding box center [247, 162] width 162 height 25
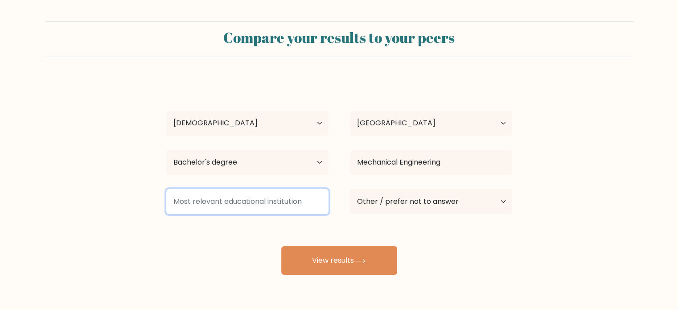
click at [237, 202] on input at bounding box center [247, 201] width 162 height 25
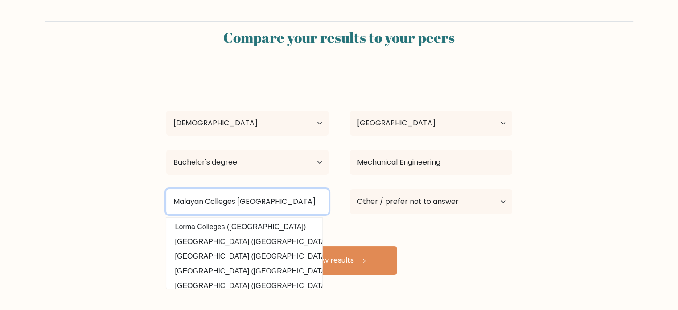
click at [180, 204] on input "Malayan Colleges Laguna" at bounding box center [247, 201] width 162 height 25
type input "Mapua Malayan Colleges Laguna"
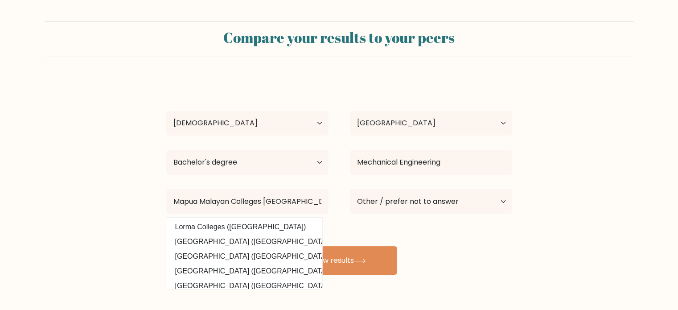
click at [348, 233] on div "NKG Dragon Age Under 18 years old 18-24 years old 25-34 years old 35-44 years o…" at bounding box center [339, 176] width 357 height 196
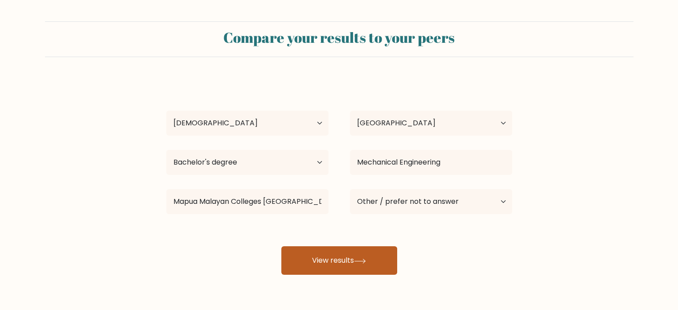
click at [353, 265] on button "View results" at bounding box center [339, 260] width 116 height 29
